Goal: Task Accomplishment & Management: Use online tool/utility

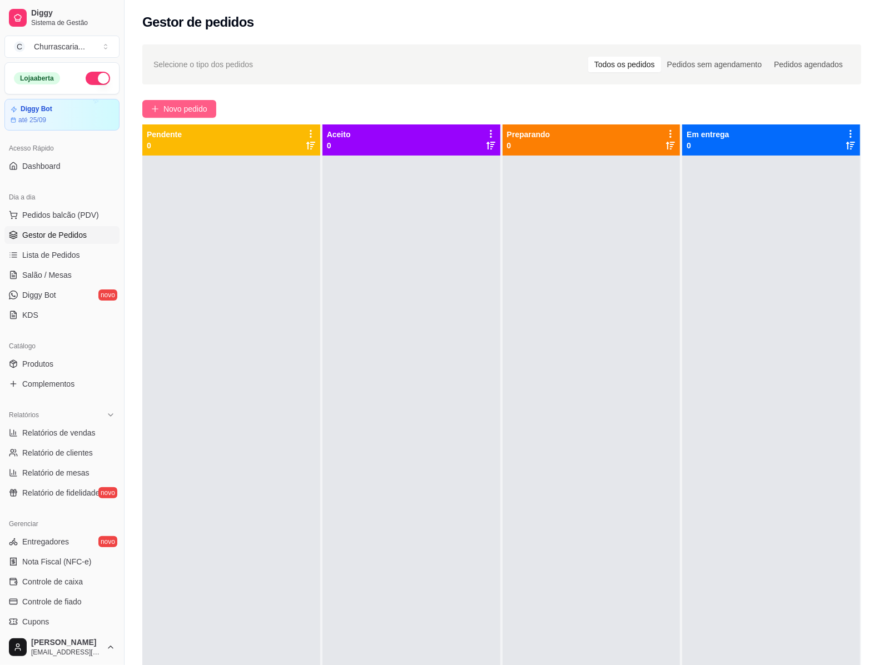
click at [193, 107] on span "Novo pedido" at bounding box center [185, 109] width 44 height 12
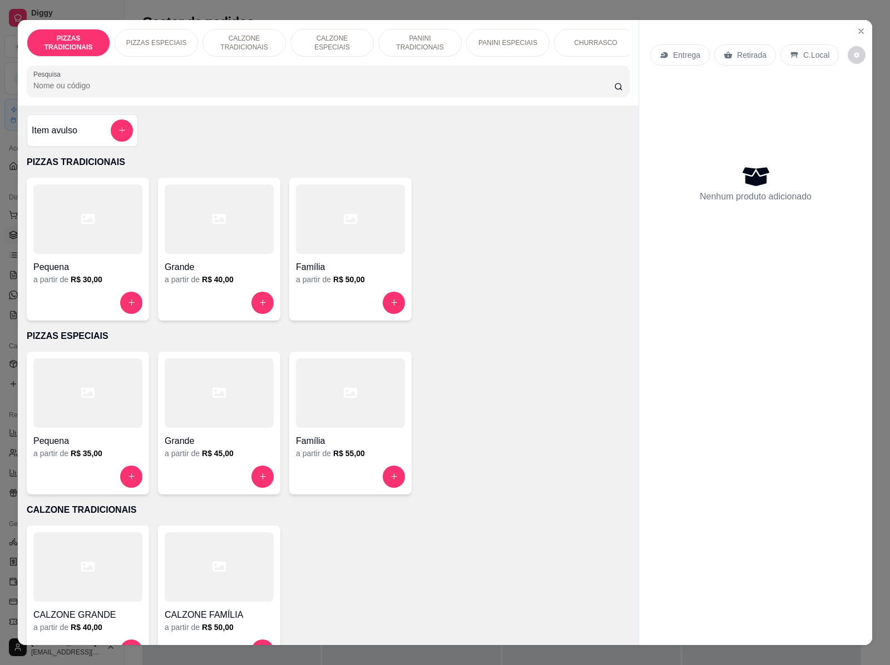
click at [582, 43] on div "CHURRASCO" at bounding box center [595, 43] width 83 height 28
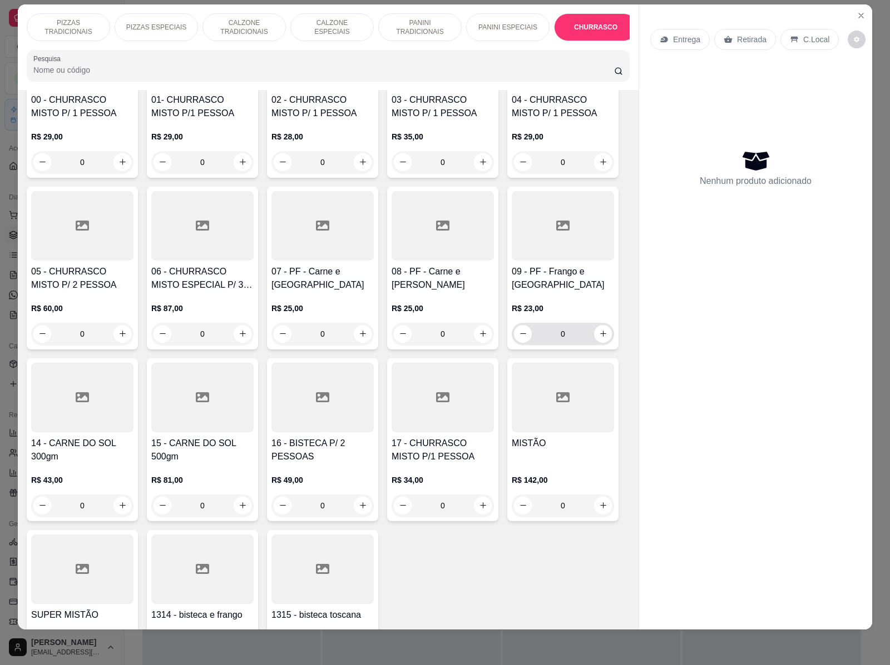
scroll to position [1233, 0]
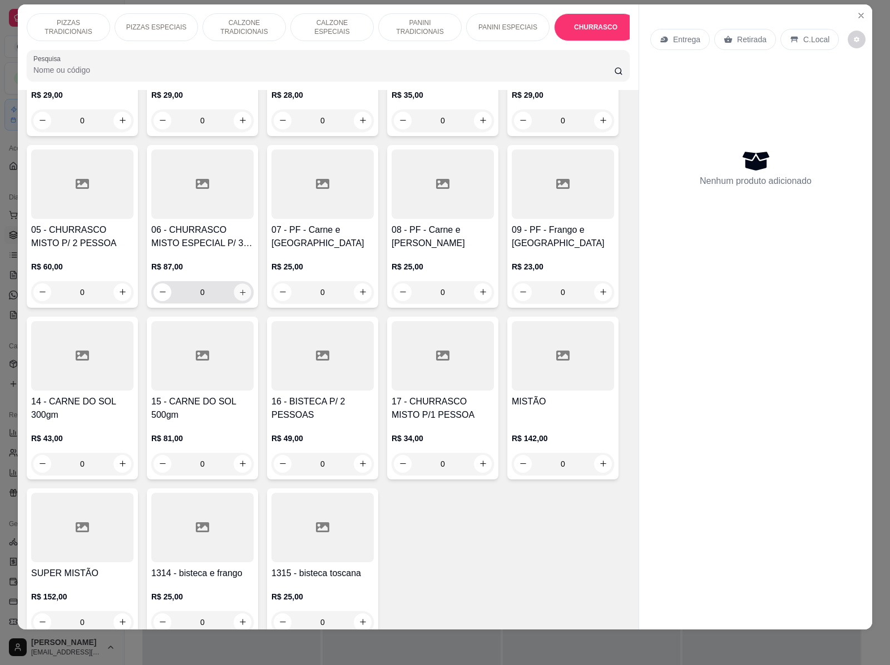
click at [238, 291] on icon "increase-product-quantity" at bounding box center [242, 293] width 8 height 8
type input "1"
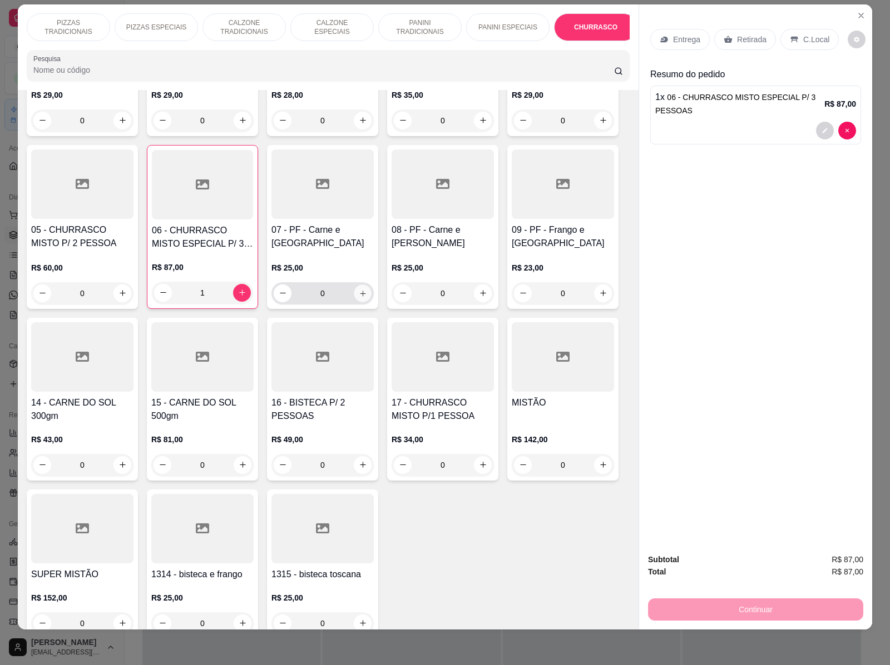
click at [359, 290] on icon "increase-product-quantity" at bounding box center [363, 294] width 8 height 8
type input "1"
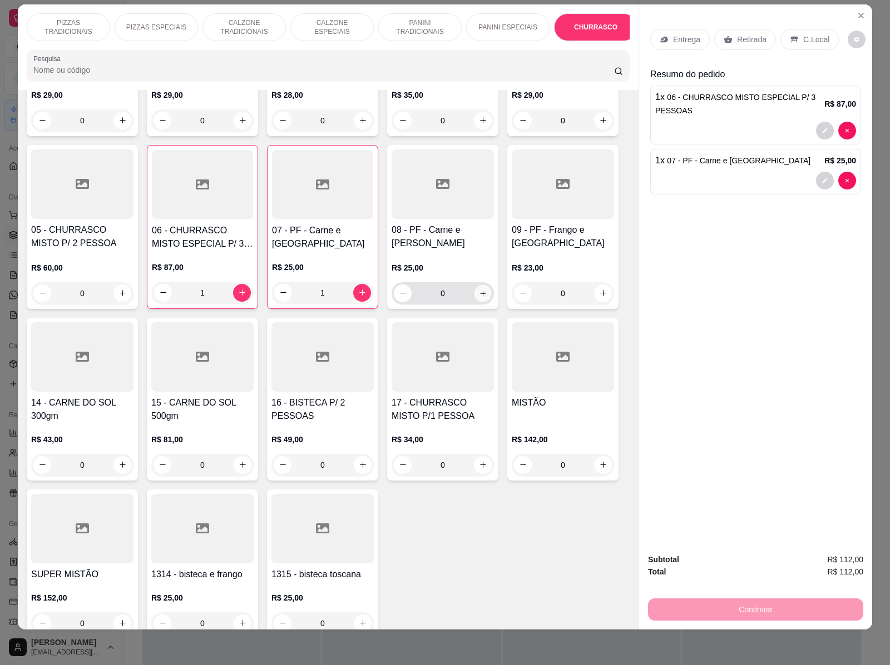
click at [479, 290] on icon "increase-product-quantity" at bounding box center [483, 294] width 8 height 8
type input "1"
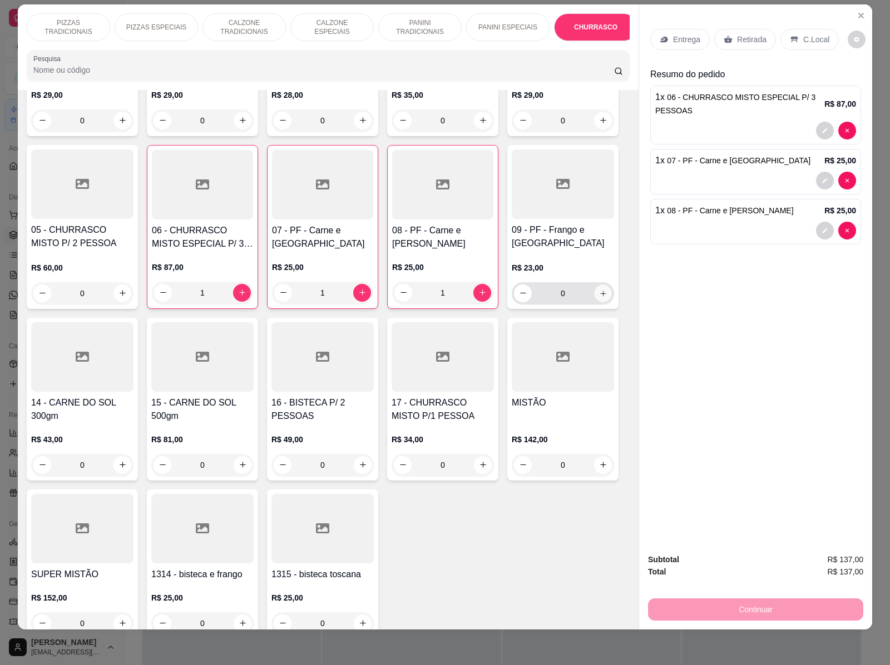
click at [599, 296] on icon "increase-product-quantity" at bounding box center [603, 294] width 8 height 8
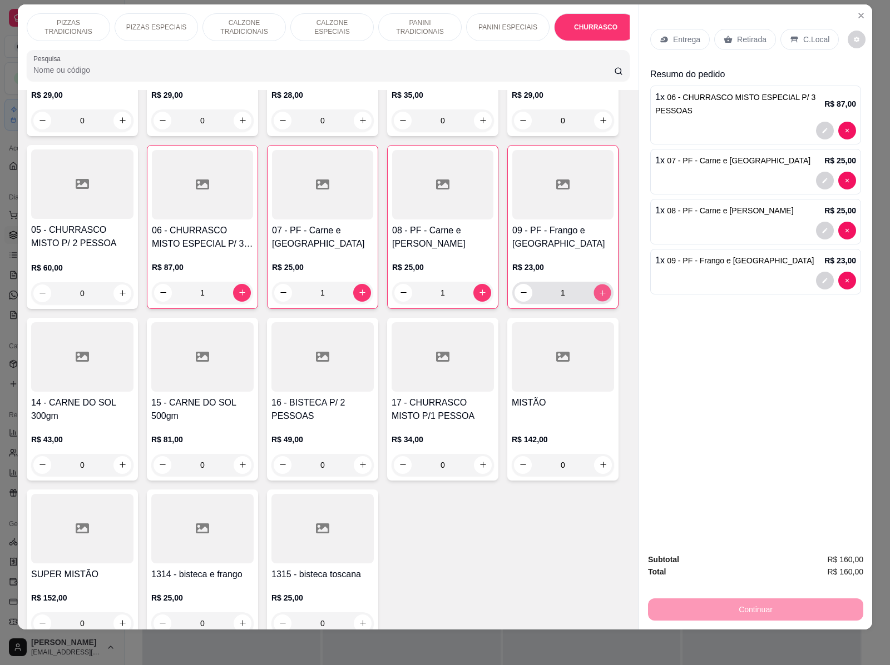
click at [599, 296] on icon "increase-product-quantity" at bounding box center [602, 293] width 8 height 8
type input "4"
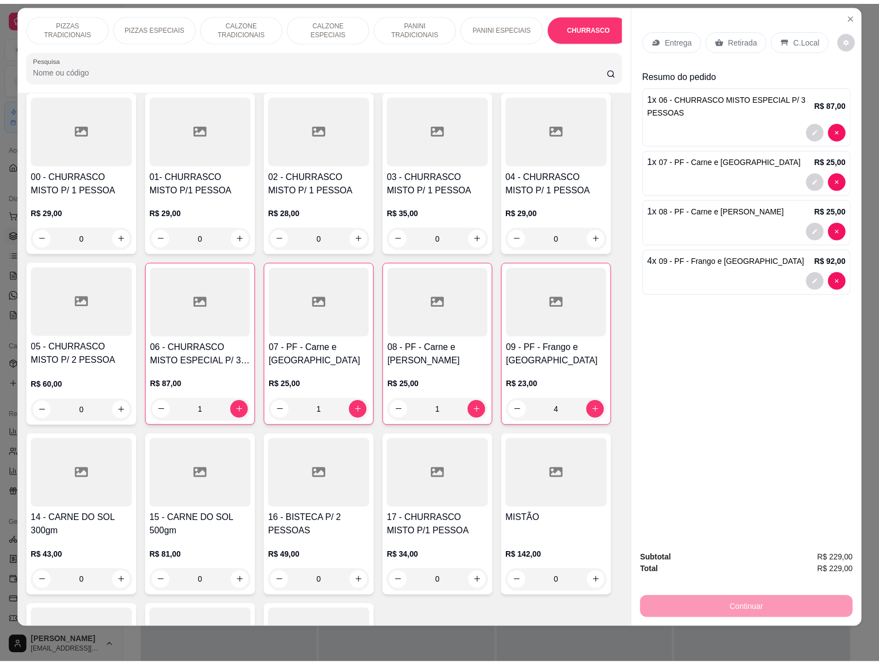
scroll to position [1025, 0]
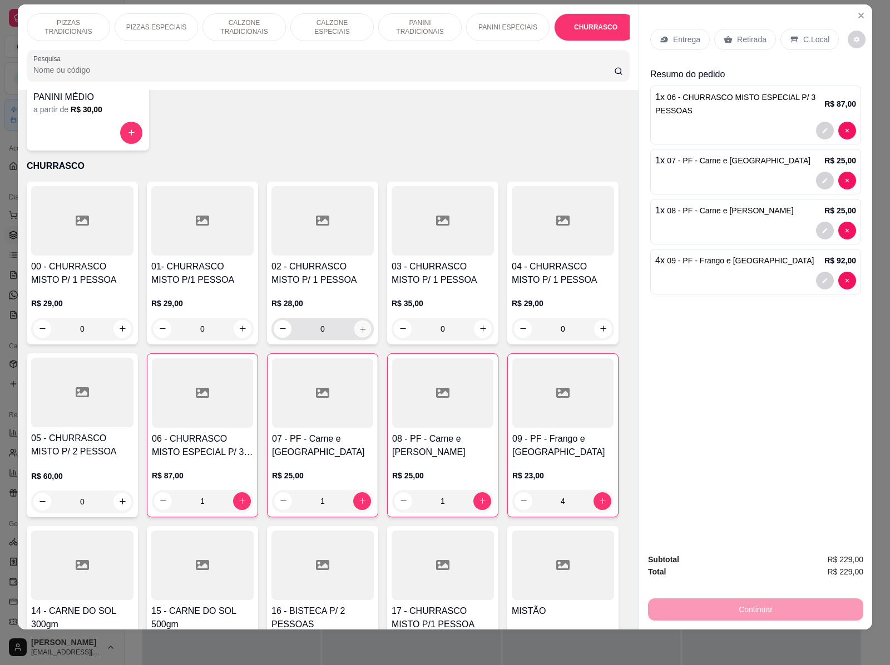
click at [359, 329] on icon "increase-product-quantity" at bounding box center [363, 329] width 8 height 8
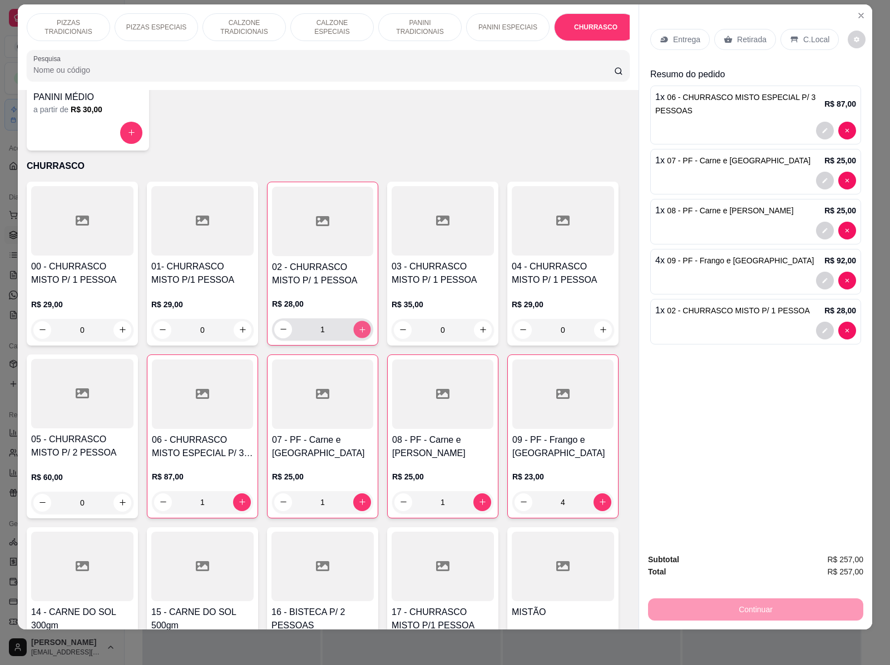
click at [358, 329] on icon "increase-product-quantity" at bounding box center [362, 330] width 8 height 8
click at [358, 329] on icon "increase-product-quantity" at bounding box center [362, 329] width 8 height 8
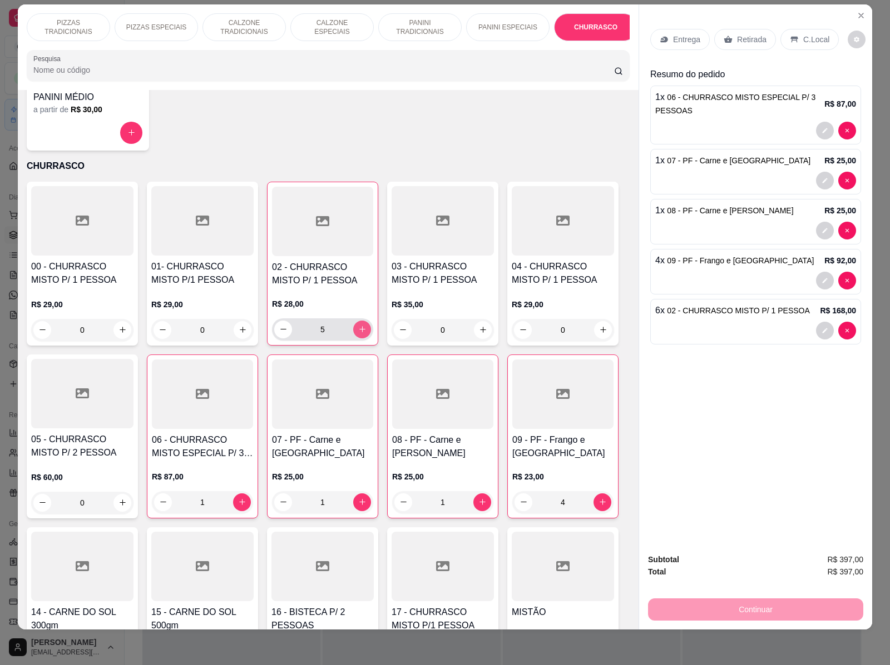
type input "6"
click at [118, 503] on icon "increase-product-quantity" at bounding box center [122, 503] width 8 height 8
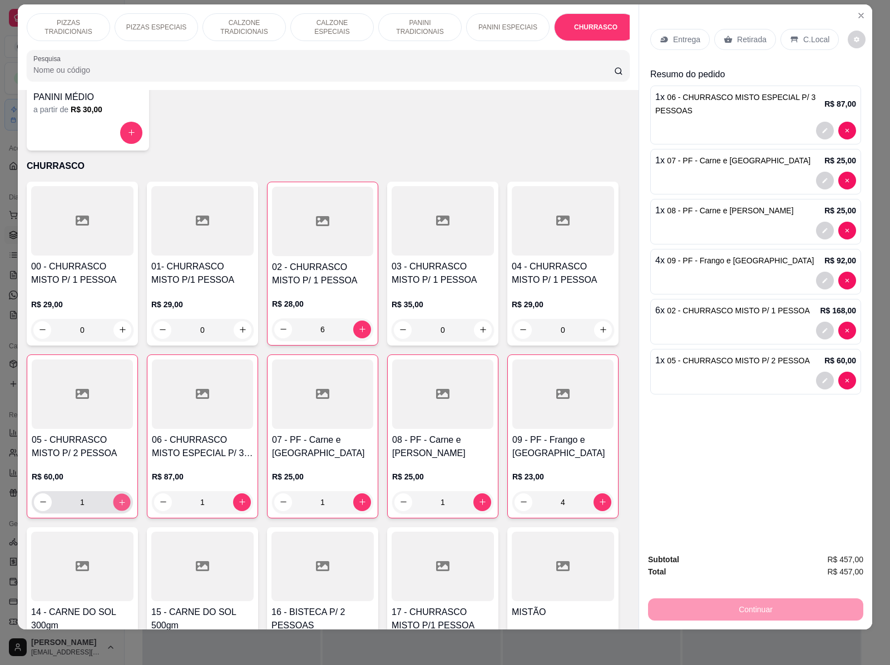
click at [118, 503] on icon "increase-product-quantity" at bounding box center [122, 503] width 8 height 8
type input "2"
click at [743, 34] on p "Retirada" at bounding box center [751, 39] width 29 height 11
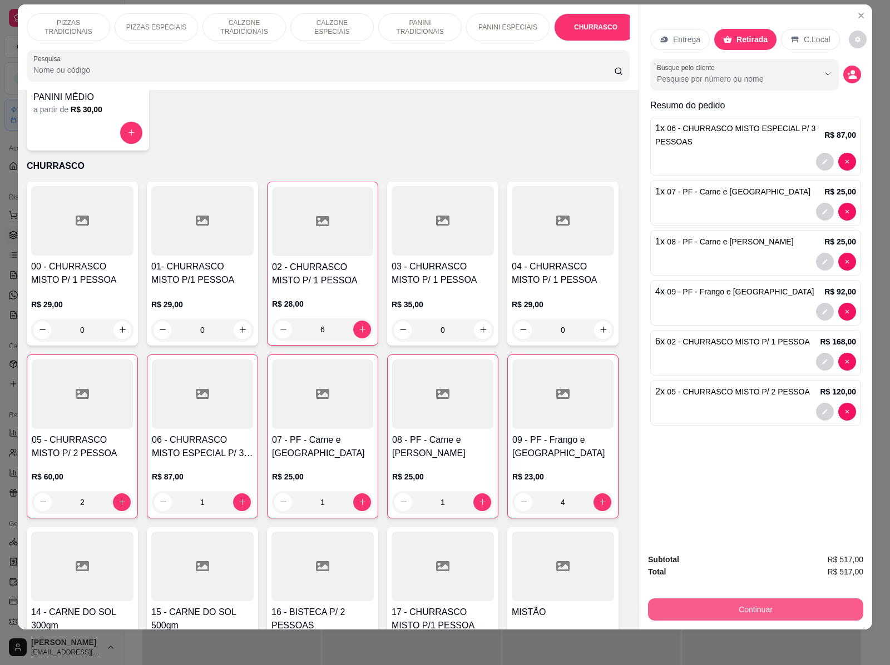
click at [739, 599] on button "Continuar" at bounding box center [755, 610] width 215 height 22
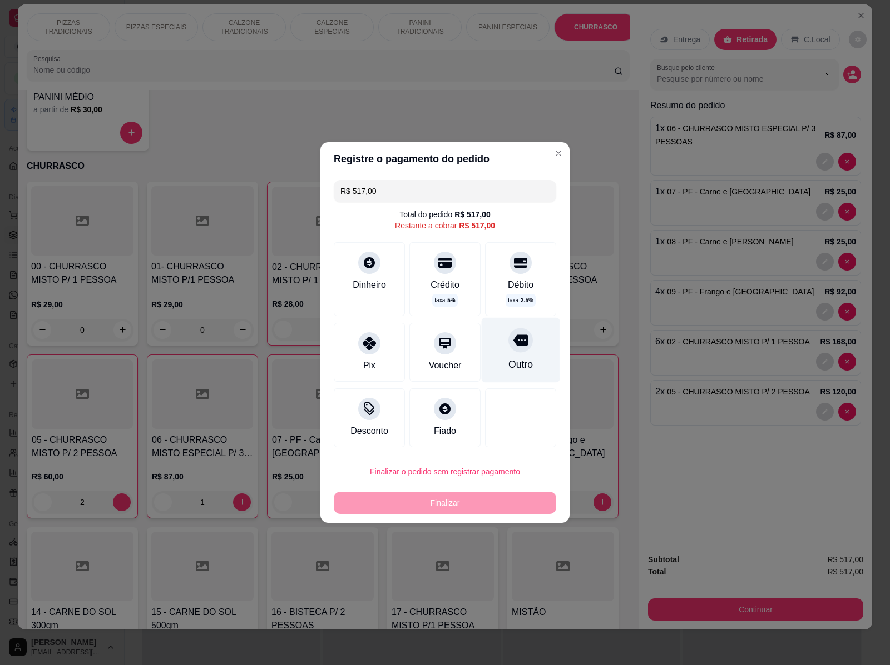
click at [510, 359] on div "Outro" at bounding box center [520, 364] width 24 height 14
type input "R$ 0,00"
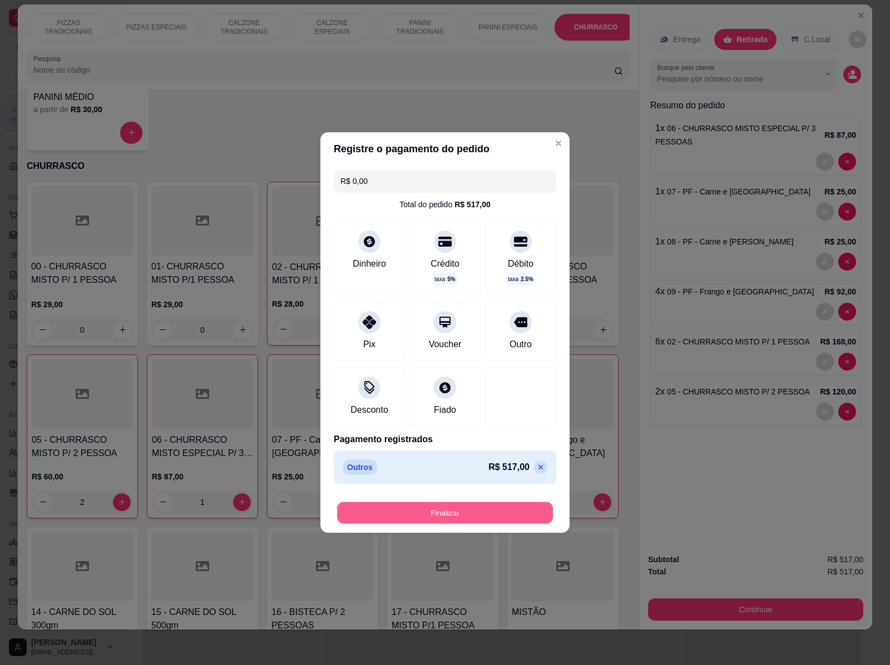
click at [459, 513] on button "Finalizar" at bounding box center [445, 514] width 216 height 22
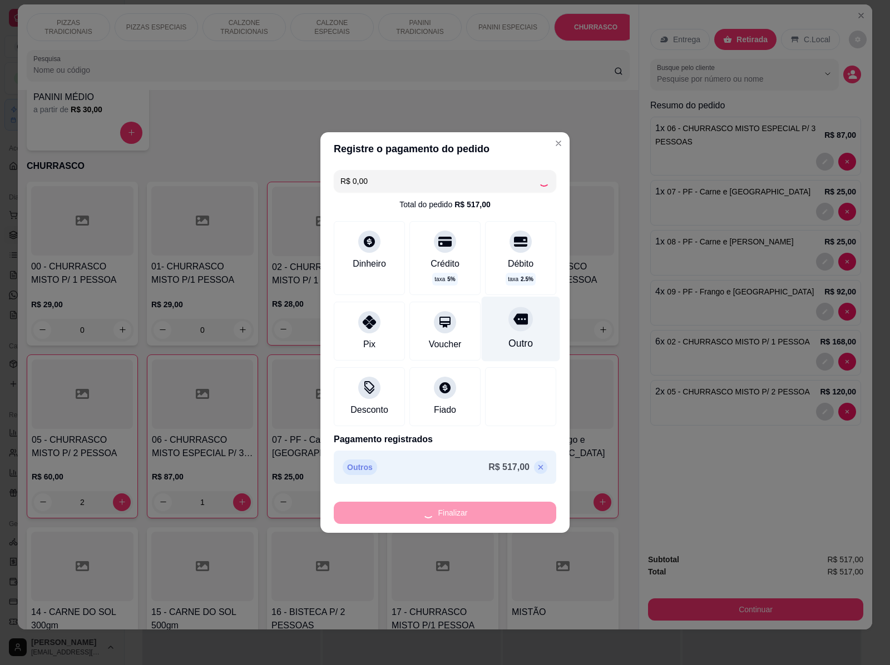
type input "0"
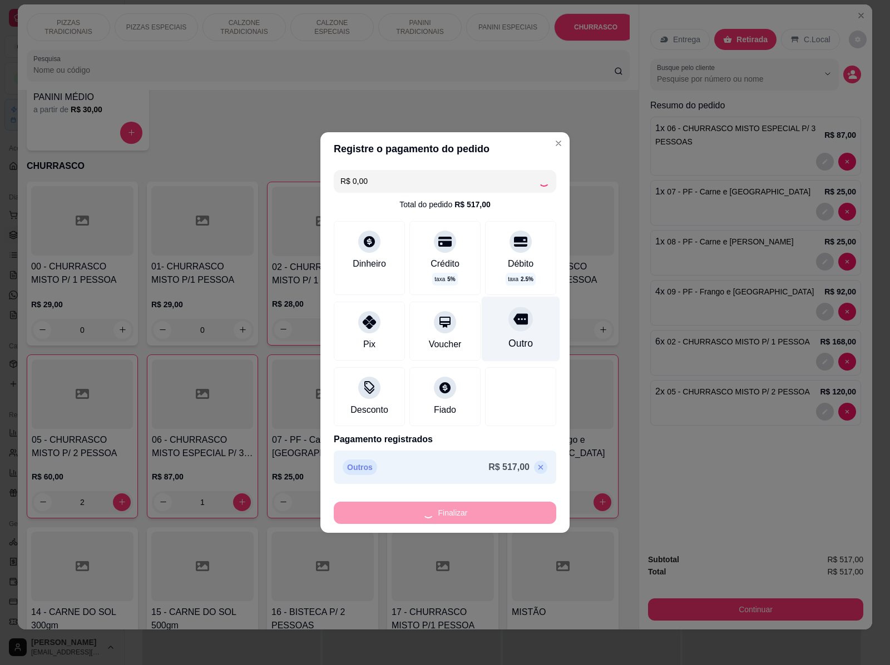
type input "0"
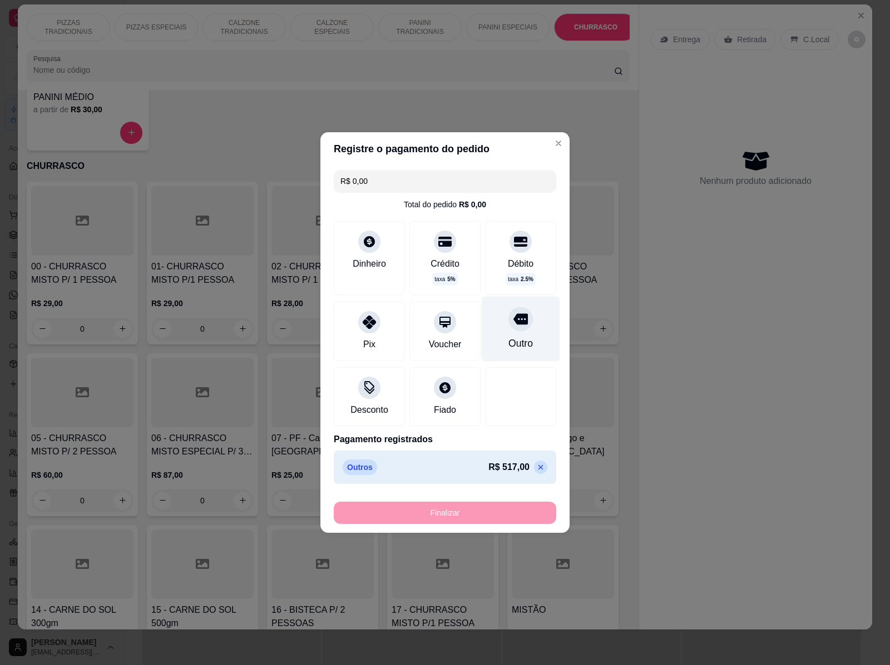
type input "-R$ 517,00"
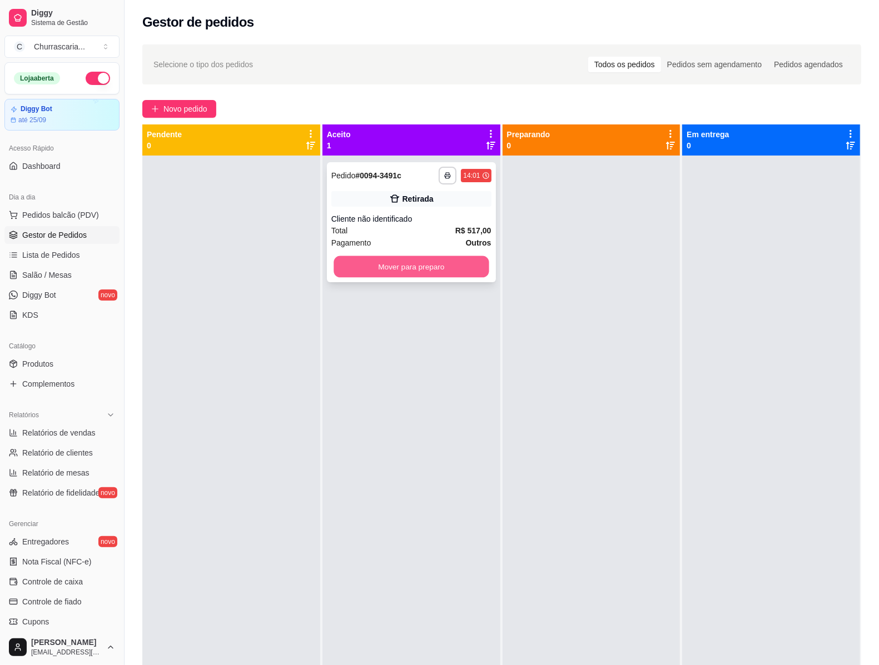
click at [420, 265] on button "Mover para preparo" at bounding box center [411, 267] width 155 height 22
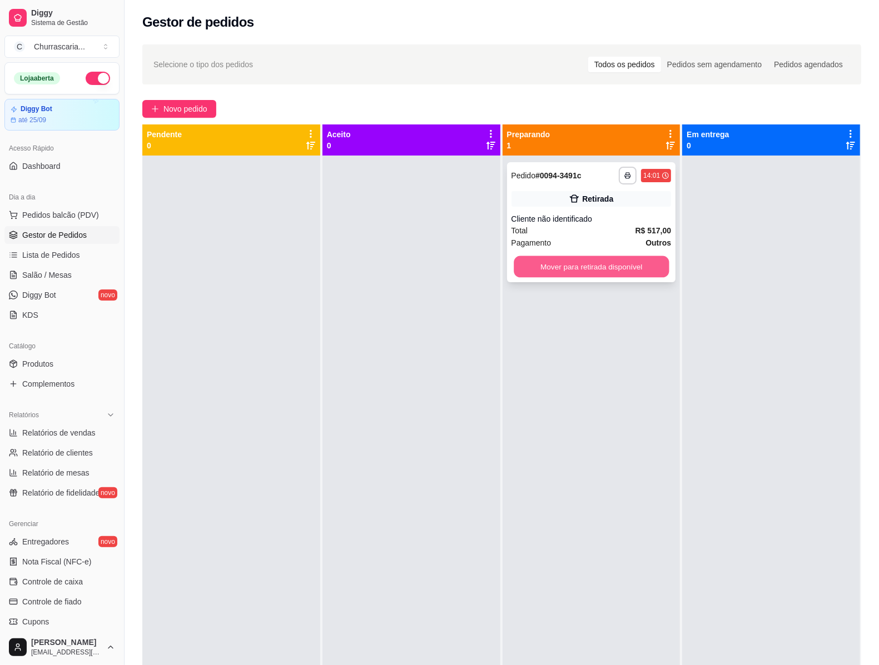
click at [558, 272] on button "Mover para retirada disponível" at bounding box center [591, 267] width 155 height 22
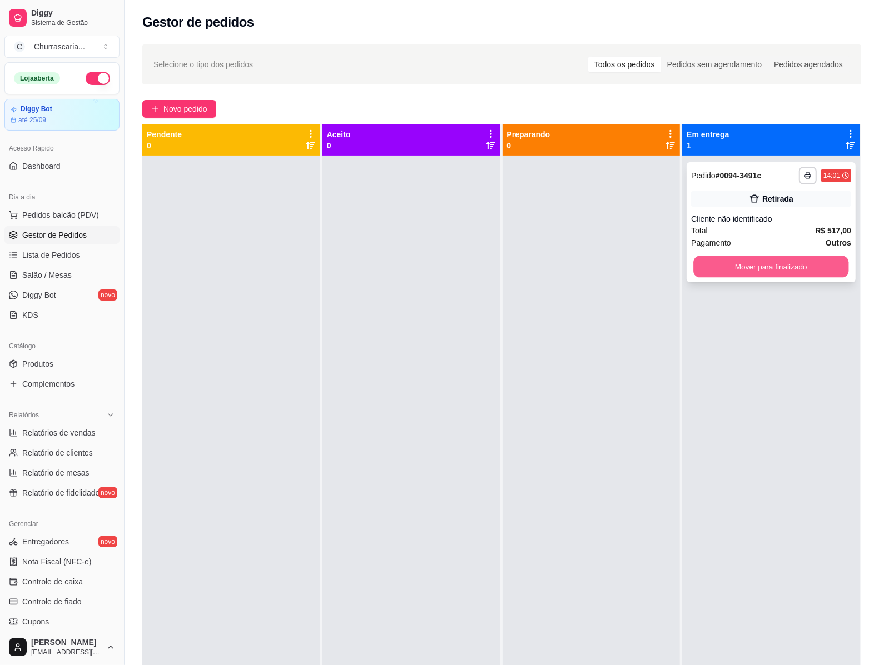
click at [717, 262] on button "Mover para finalizado" at bounding box center [771, 267] width 155 height 22
